Goal: Use online tool/utility: Utilize a website feature to perform a specific function

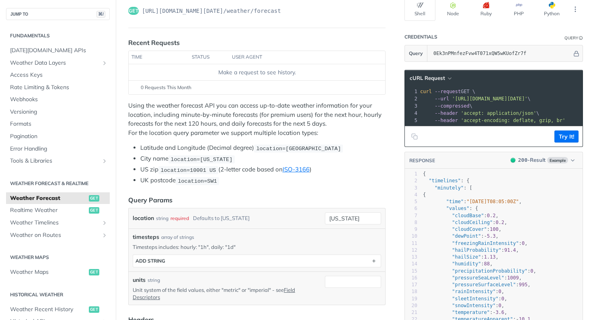
scroll to position [154, 0]
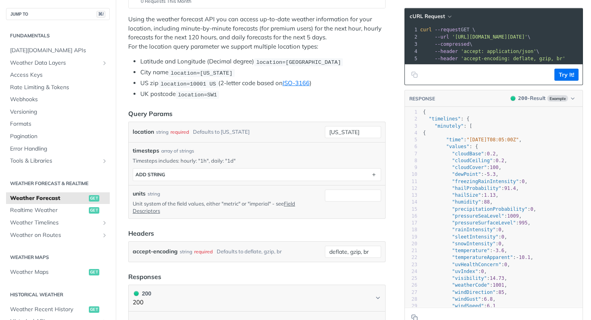
click at [274, 158] on p "Timesteps includes: hourly: "1h", daily: "1d"" at bounding box center [257, 160] width 248 height 7
click at [355, 128] on input "[US_STATE]" at bounding box center [353, 132] width 56 height 12
click at [360, 130] on input "[US_STATE]" at bounding box center [353, 132] width 56 height 12
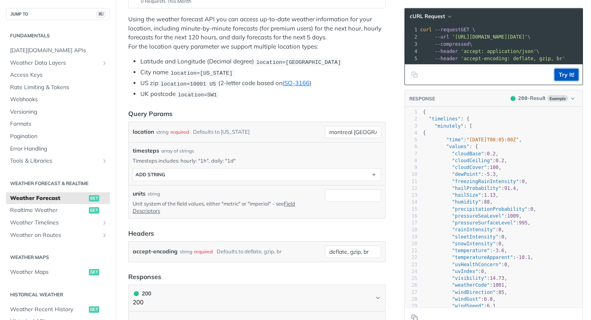
click at [566, 80] on button "Try It!" at bounding box center [566, 75] width 24 height 12
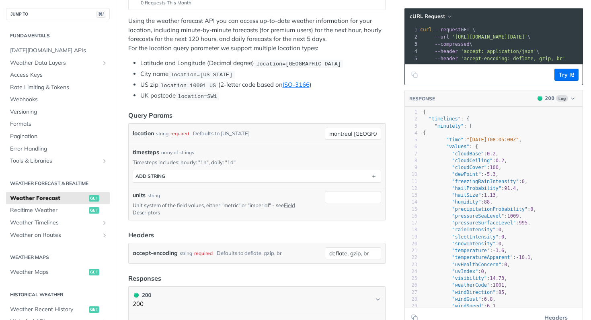
scroll to position [156, 0]
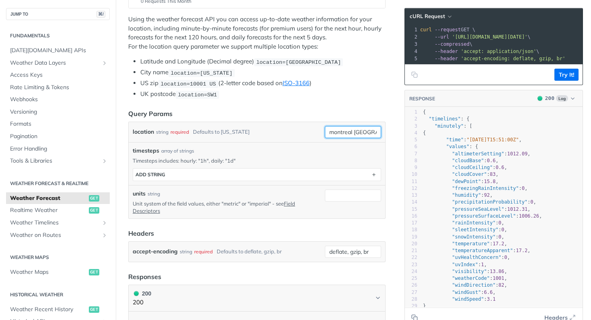
click at [352, 127] on input "montreal canada" at bounding box center [353, 132] width 56 height 12
click at [349, 131] on input "montreal canada" at bounding box center [353, 132] width 56 height 12
click at [566, 81] on button "Try It!" at bounding box center [566, 75] width 24 height 12
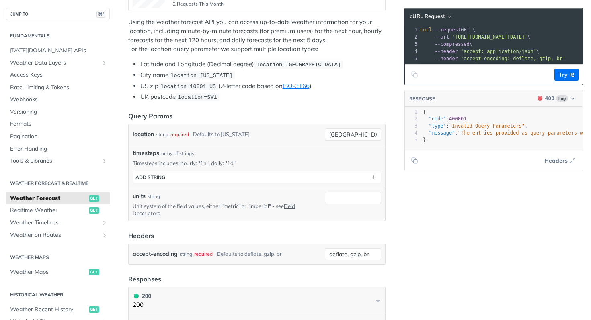
scroll to position [171, 0]
click at [348, 133] on input "montreal, canada" at bounding box center [353, 135] width 56 height 12
click at [347, 133] on input "montreal, canada" at bounding box center [353, 135] width 56 height 12
type input "montreal canada"
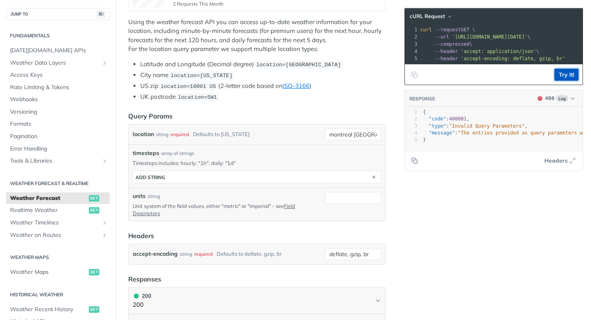
click at [557, 81] on button "Try It!" at bounding box center [566, 75] width 24 height 12
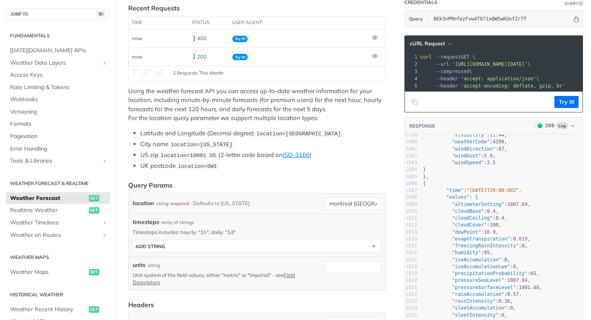
scroll to position [15392, 0]
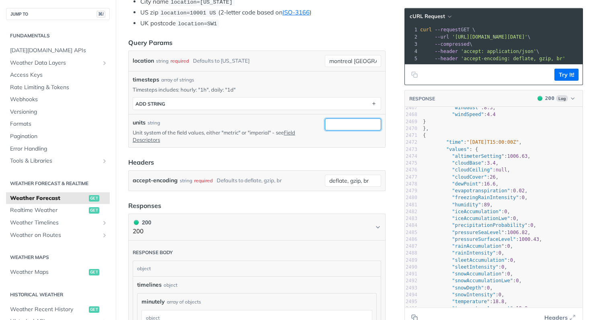
click at [333, 128] on input "units" at bounding box center [353, 125] width 56 height 12
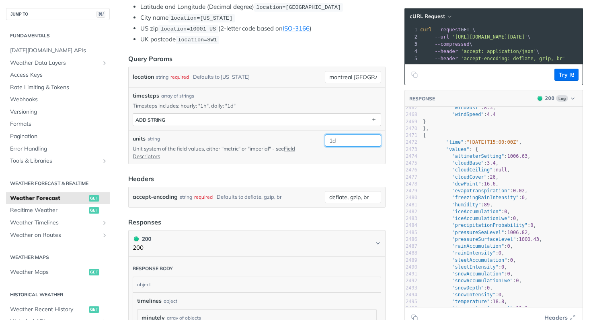
type input "1"
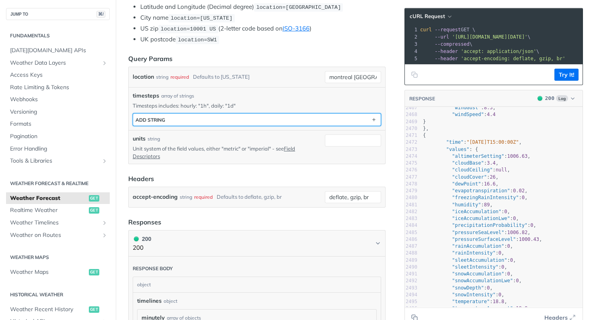
click at [357, 122] on button "ADD string" at bounding box center [257, 120] width 248 height 12
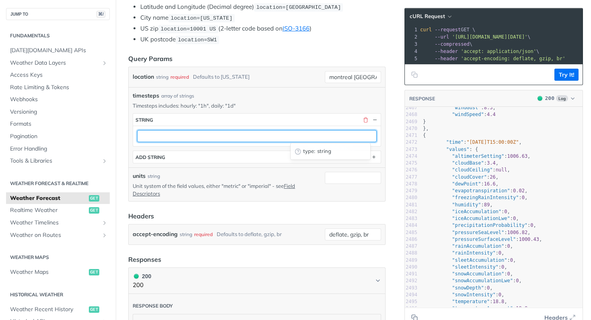
click at [253, 135] on input "text" at bounding box center [257, 136] width 240 height 12
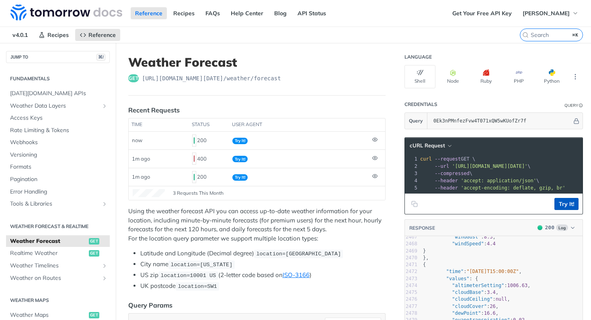
type input "1d"
click at [562, 207] on button "Try It!" at bounding box center [566, 204] width 24 height 12
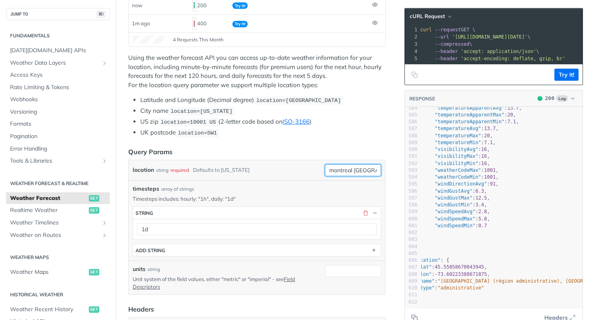
click at [338, 166] on input "montreal canada" at bounding box center [353, 170] width 56 height 12
click at [555, 77] on button "Try It!" at bounding box center [566, 75] width 24 height 12
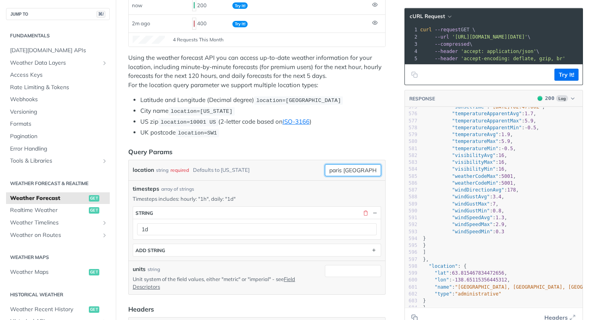
click at [358, 174] on input "paris canada" at bounding box center [353, 170] width 56 height 12
type input "paris france"
click at [556, 80] on button "Try It!" at bounding box center [566, 75] width 24 height 12
